Goal: Find specific page/section: Find specific page/section

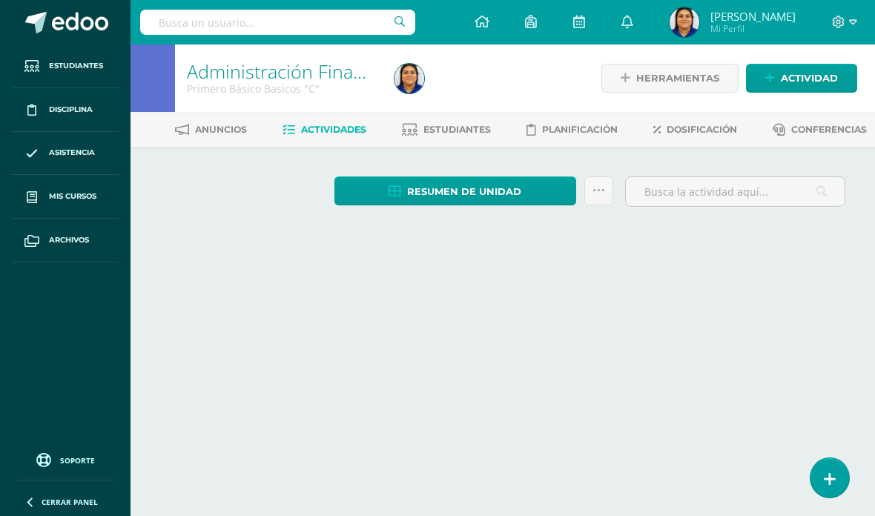
click at [832, 473] on icon at bounding box center [830, 480] width 12 height 16
click at [825, 472] on icon at bounding box center [830, 480] width 12 height 16
click at [824, 472] on icon at bounding box center [830, 480] width 12 height 16
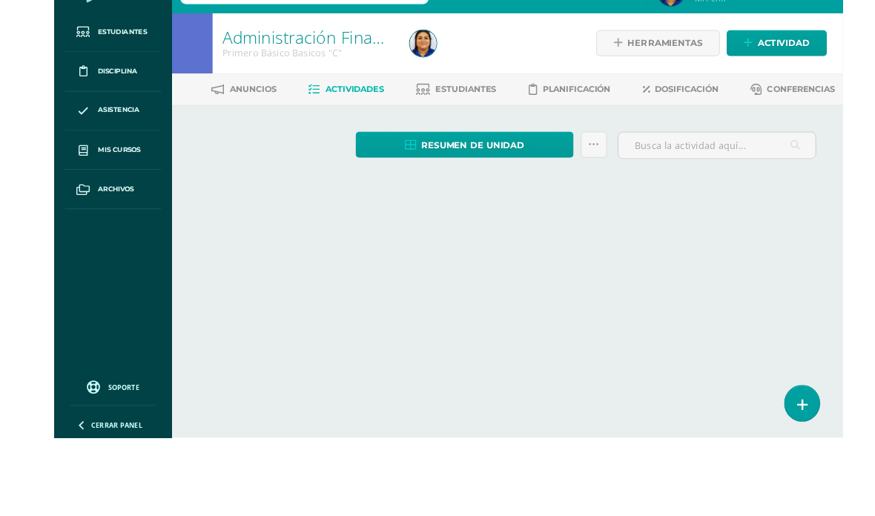
scroll to position [0, 36]
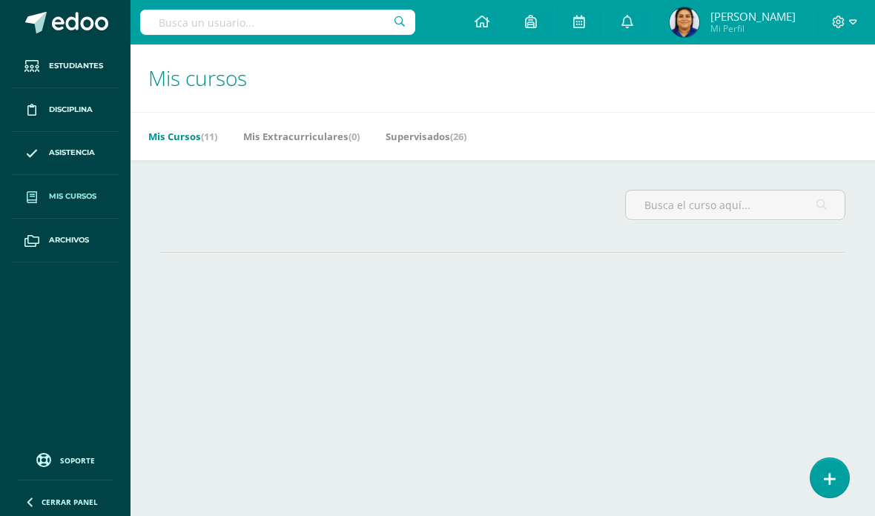
click at [829, 472] on icon at bounding box center [830, 480] width 12 height 16
click at [833, 478] on icon at bounding box center [830, 480] width 12 height 16
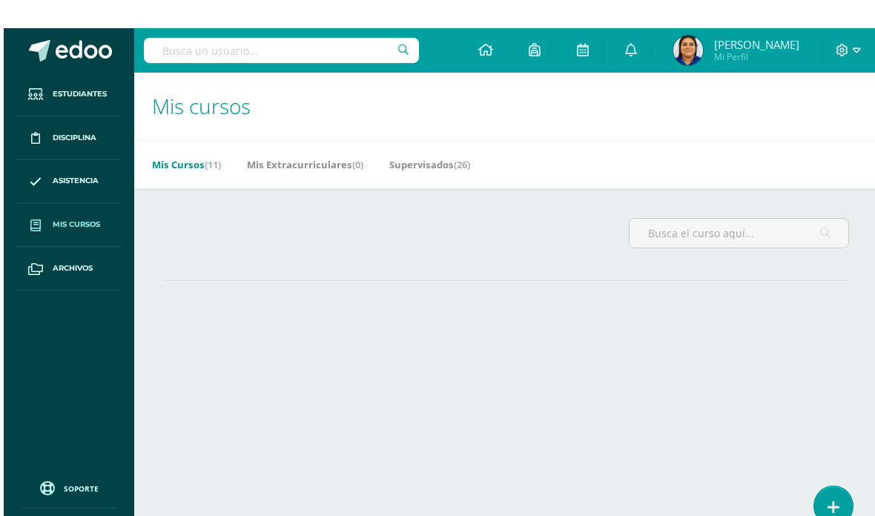
scroll to position [0, 36]
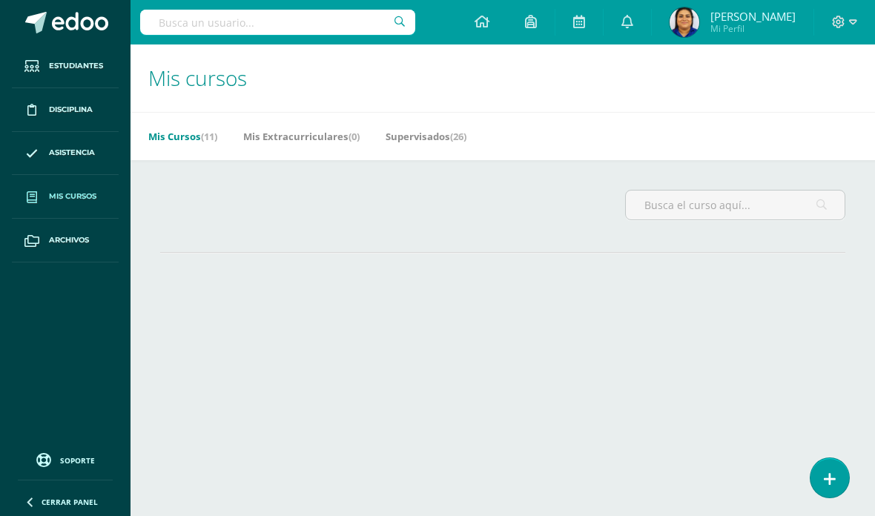
click at [66, 143] on link "Asistencia" at bounding box center [65, 154] width 107 height 44
